Goal: Information Seeking & Learning: Check status

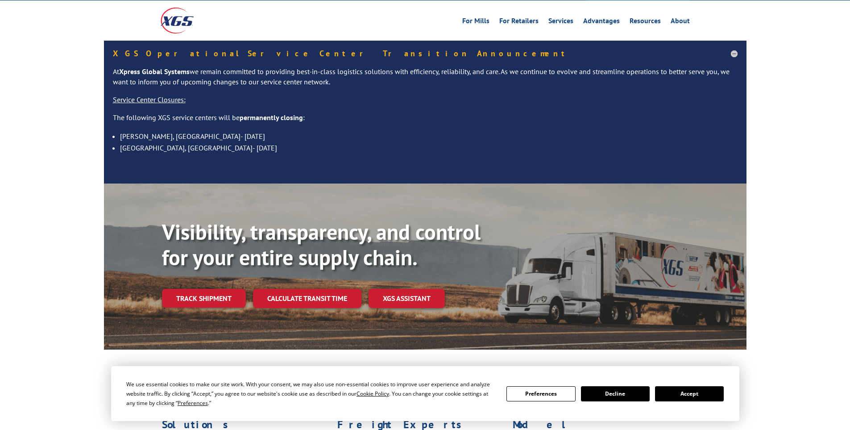
scroll to position [89, 0]
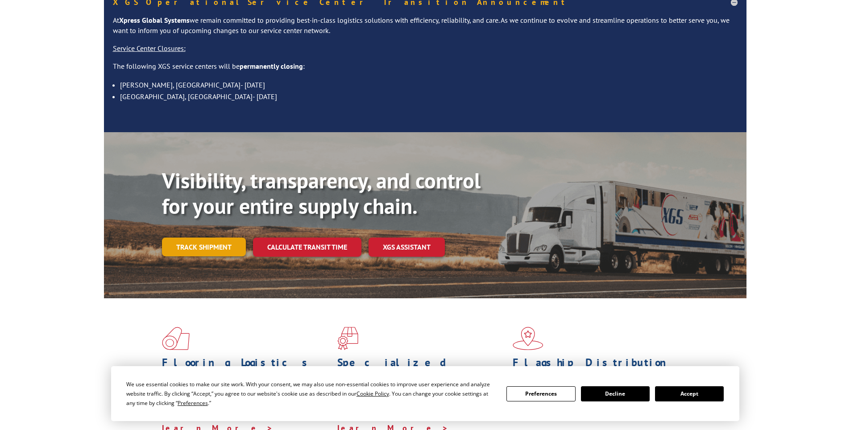
click at [212, 237] on link "Track shipment" at bounding box center [204, 246] width 84 height 19
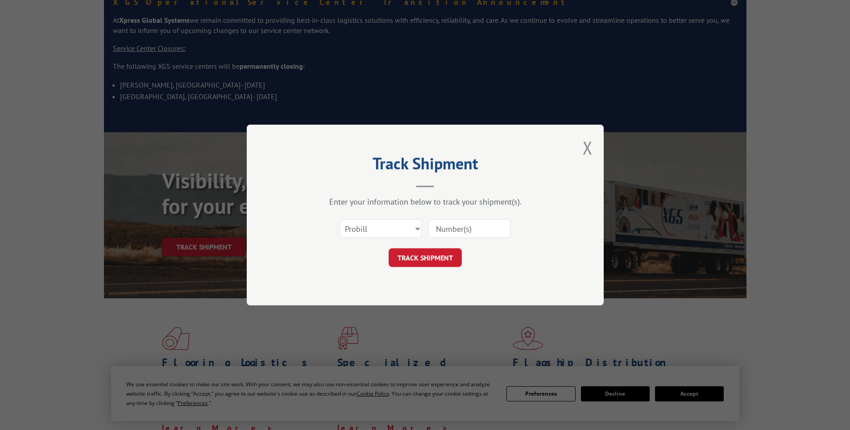
click at [401, 241] on div "Select category... Probill BOL PO" at bounding box center [425, 228] width 268 height 29
click at [400, 225] on select "Select category... Probill BOL PO" at bounding box center [381, 228] width 82 height 19
click at [439, 231] on input at bounding box center [469, 228] width 82 height 19
click at [464, 221] on input at bounding box center [469, 228] width 82 height 19
paste input "16571211"
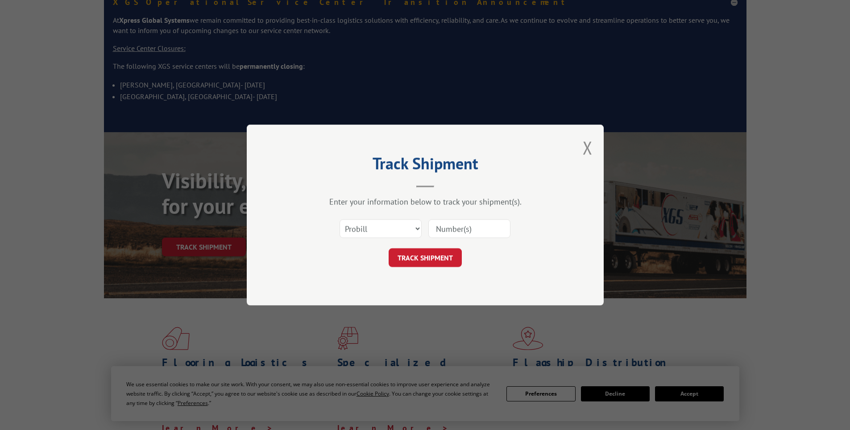
type input "16571211"
click button "TRACK SHIPMENT" at bounding box center [425, 257] width 73 height 19
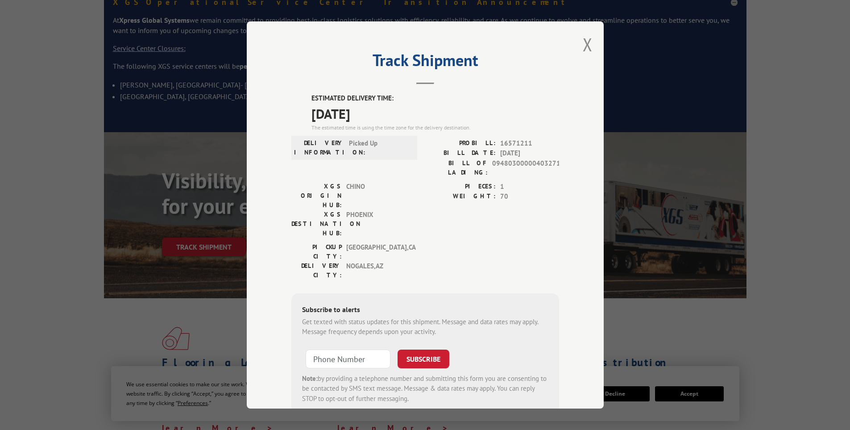
drag, startPoint x: 309, startPoint y: 106, endPoint x: 404, endPoint y: 112, distance: 94.9
click at [403, 112] on div "ESTIMATED DELIVERY TIME: 09/08/2025 The estimated time is using the time zone f…" at bounding box center [425, 253] width 268 height 321
copy span "[DATE]"
click at [586, 46] on button "Close modal" at bounding box center [588, 45] width 10 height 24
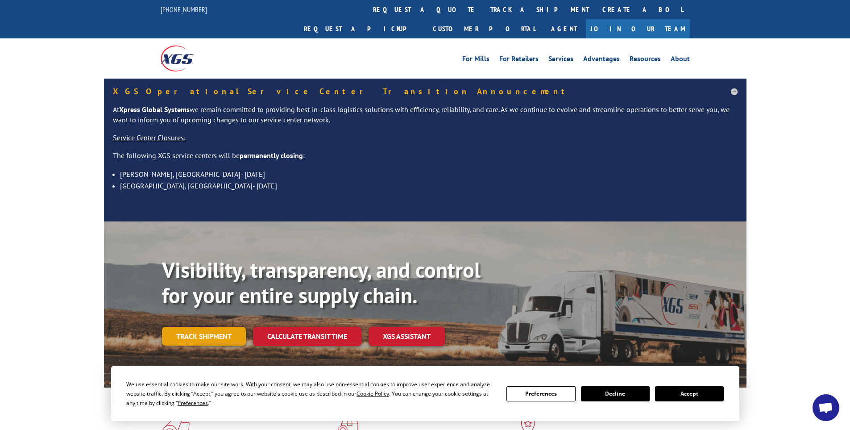
click at [230, 327] on link "Track shipment" at bounding box center [204, 336] width 84 height 19
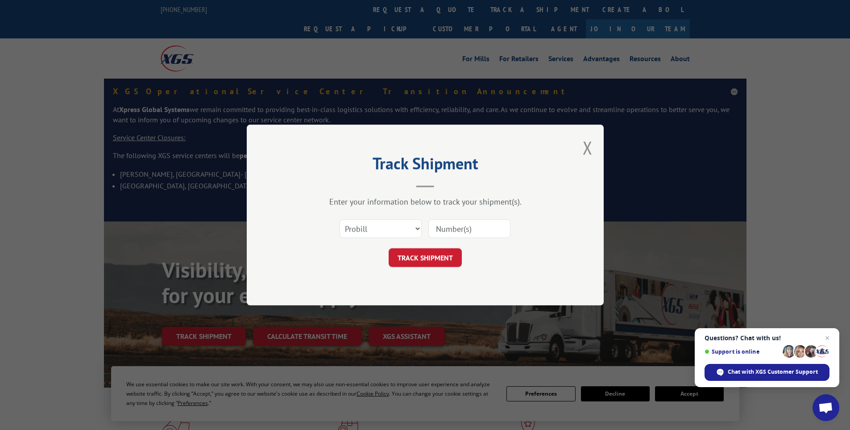
click at [478, 219] on div at bounding box center [469, 228] width 82 height 21
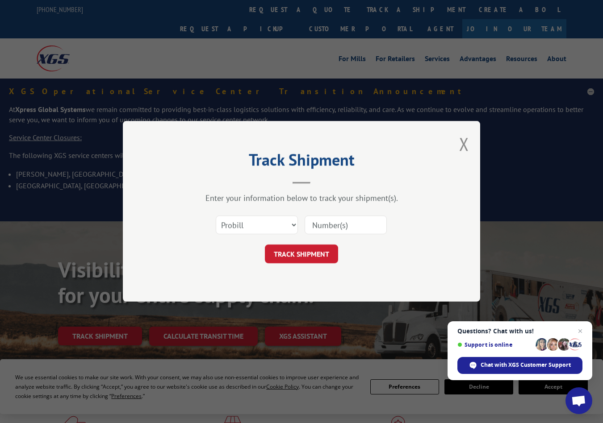
click at [443, 235] on div "Track Shipment Enter your information below to track your shipment(s). Select c…" at bounding box center [301, 211] width 357 height 181
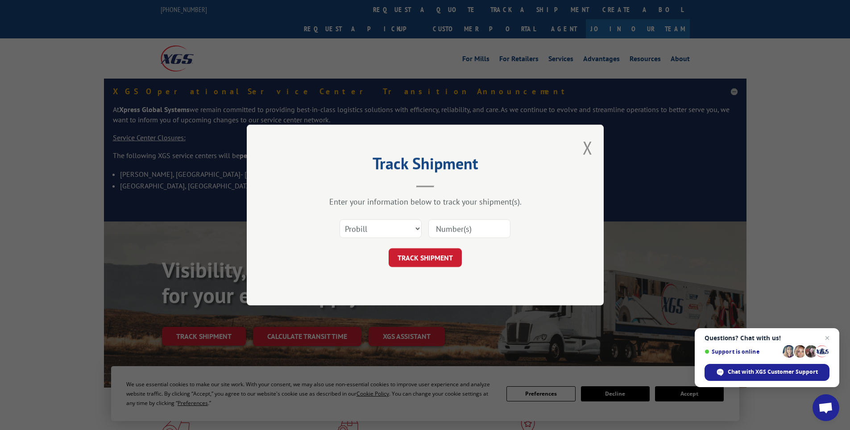
click at [445, 230] on input at bounding box center [469, 228] width 82 height 19
paste input "17095421"
type input "17095421"
click at [436, 261] on button "TRACK SHIPMENT" at bounding box center [425, 257] width 73 height 19
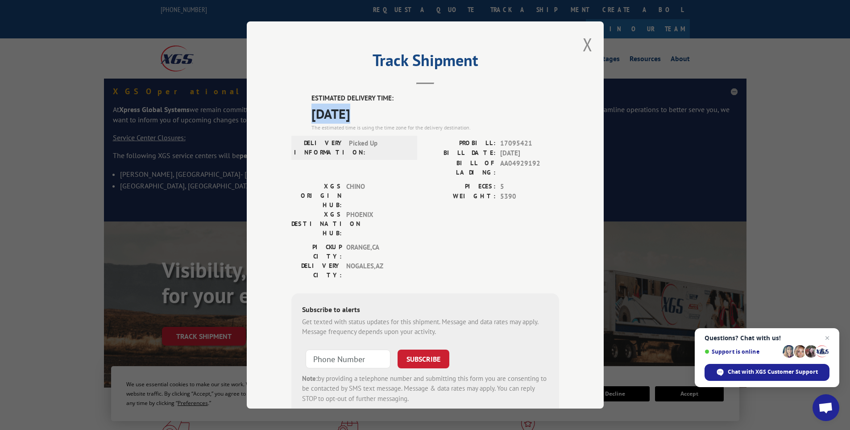
drag, startPoint x: 321, startPoint y: 112, endPoint x: 387, endPoint y: 116, distance: 65.7
click at [376, 116] on div "ESTIMATED DELIVERY TIME: [DATE] The estimated time is using the time zone for t…" at bounding box center [425, 253] width 268 height 321
click at [295, 100] on div "ESTIMATED DELIVERY TIME: [DATE] The estimated time is using the time zone for t…" at bounding box center [425, 253] width 268 height 321
drag, startPoint x: 303, startPoint y: 109, endPoint x: 366, endPoint y: 115, distance: 64.1
click at [366, 115] on div "ESTIMATED DELIVERY TIME: [DATE] The estimated time is using the time zone for t…" at bounding box center [425, 253] width 268 height 321
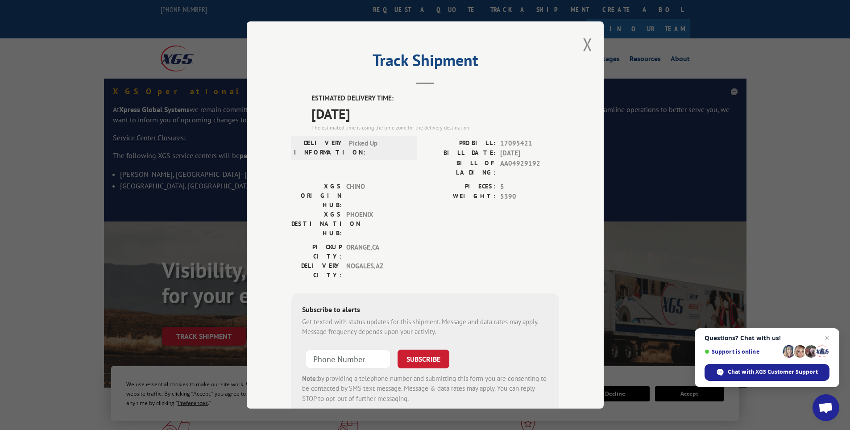
click at [405, 72] on header "Track Shipment" at bounding box center [425, 69] width 268 height 30
drag, startPoint x: 304, startPoint y: 112, endPoint x: 385, endPoint y: 104, distance: 80.7
click at [375, 103] on div "ESTIMATED DELIVERY TIME: [DATE] The estimated time is using the time zone for t…" at bounding box center [425, 253] width 268 height 321
click at [397, 106] on span "[DATE]" at bounding box center [436, 114] width 248 height 20
